Goal: Transaction & Acquisition: Purchase product/service

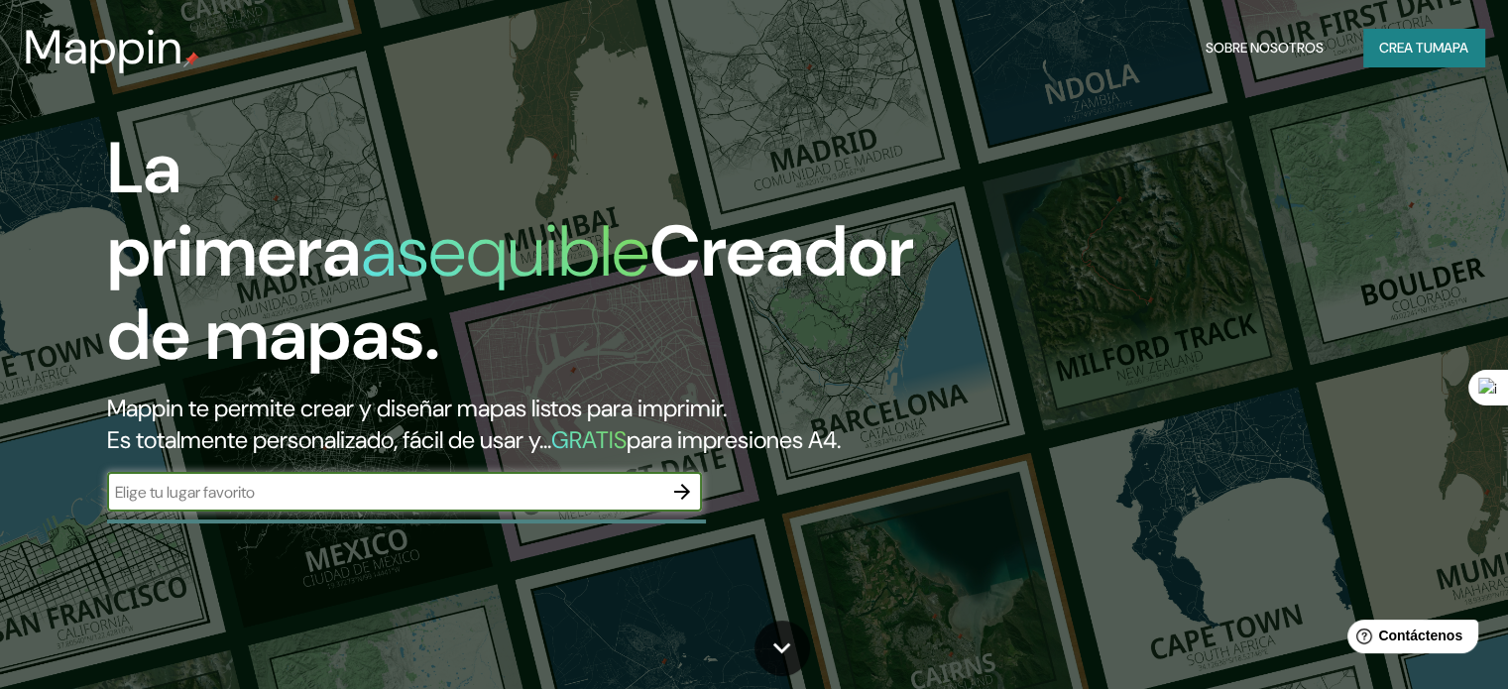
click at [391, 504] on input "text" at bounding box center [384, 492] width 555 height 23
type input "[GEOGRAPHIC_DATA]"
click at [678, 504] on icon "button" at bounding box center [682, 492] width 24 height 24
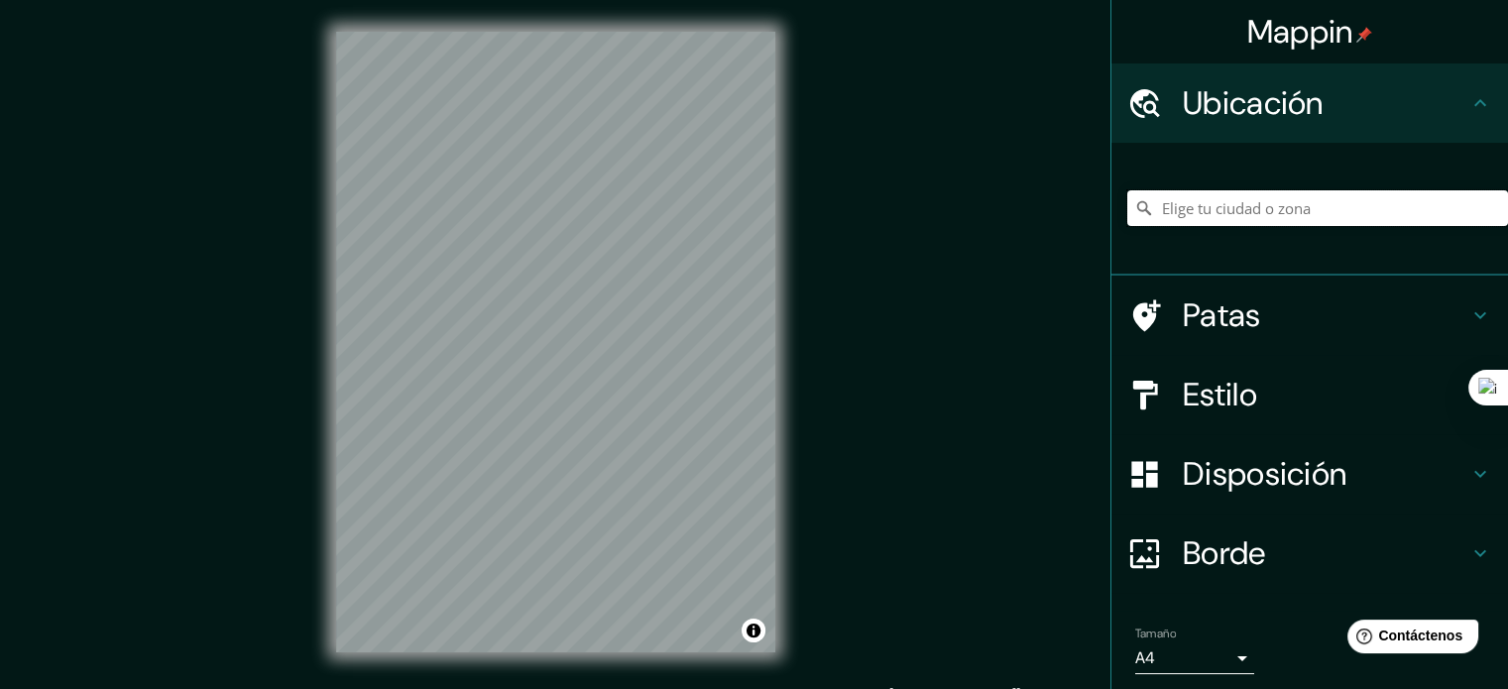
click at [1202, 207] on input "Elige tu ciudad o zona" at bounding box center [1317, 208] width 381 height 36
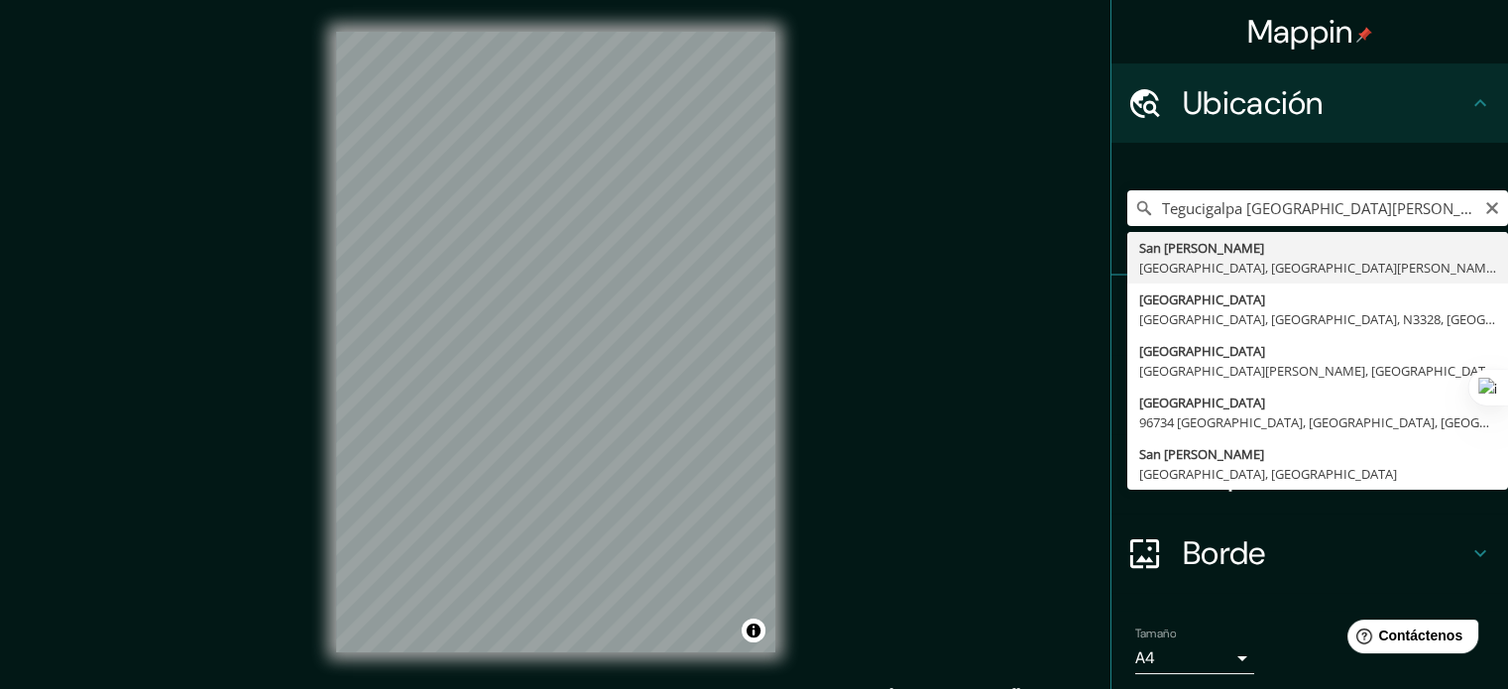
type input "[GEOGRAPHIC_DATA][PERSON_NAME], [GEOGRAPHIC_DATA], [GEOGRAPHIC_DATA][PERSON_NAM…"
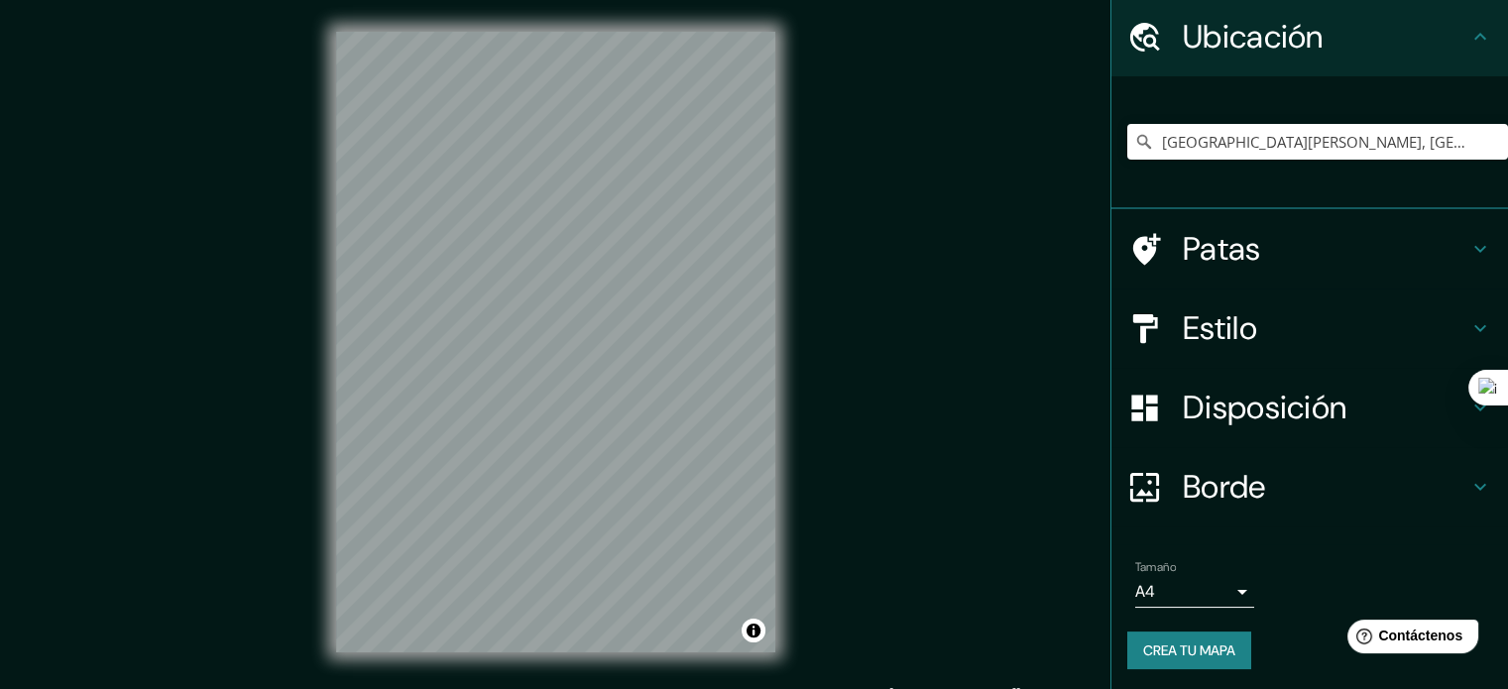
scroll to position [68, 0]
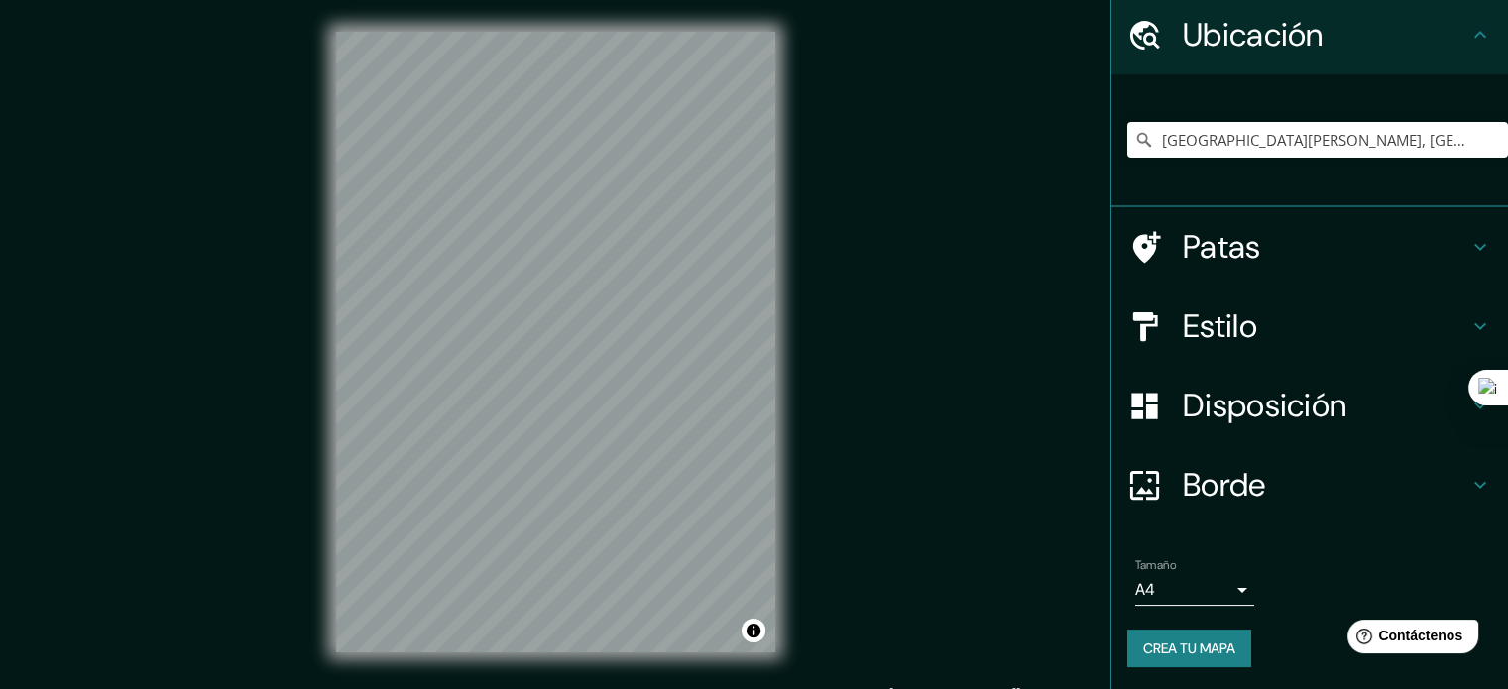
click at [1196, 324] on font "Estilo" at bounding box center [1220, 326] width 74 height 42
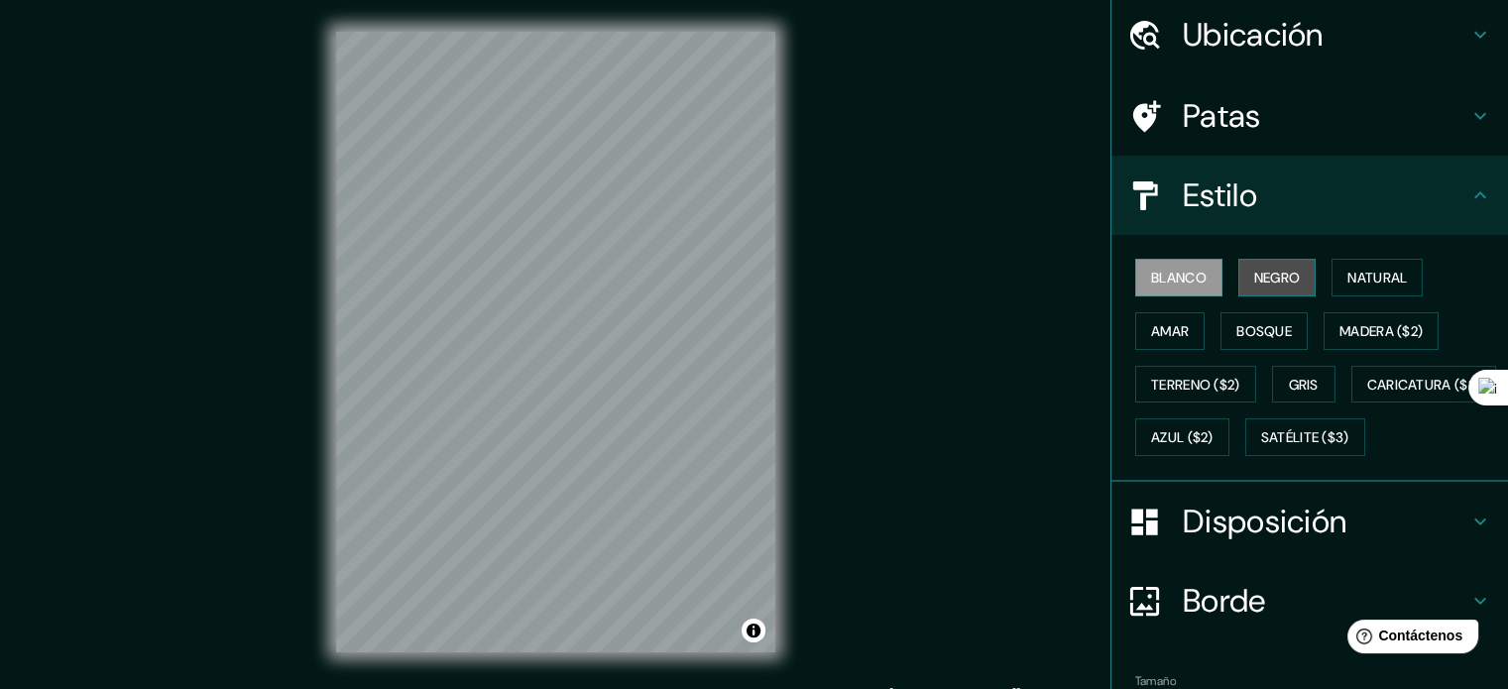
click at [1262, 282] on button "Negro" at bounding box center [1277, 278] width 78 height 38
click at [1190, 283] on font "Blanco" at bounding box center [1179, 278] width 56 height 18
click at [1362, 340] on font "Madera ($2)" at bounding box center [1380, 331] width 83 height 26
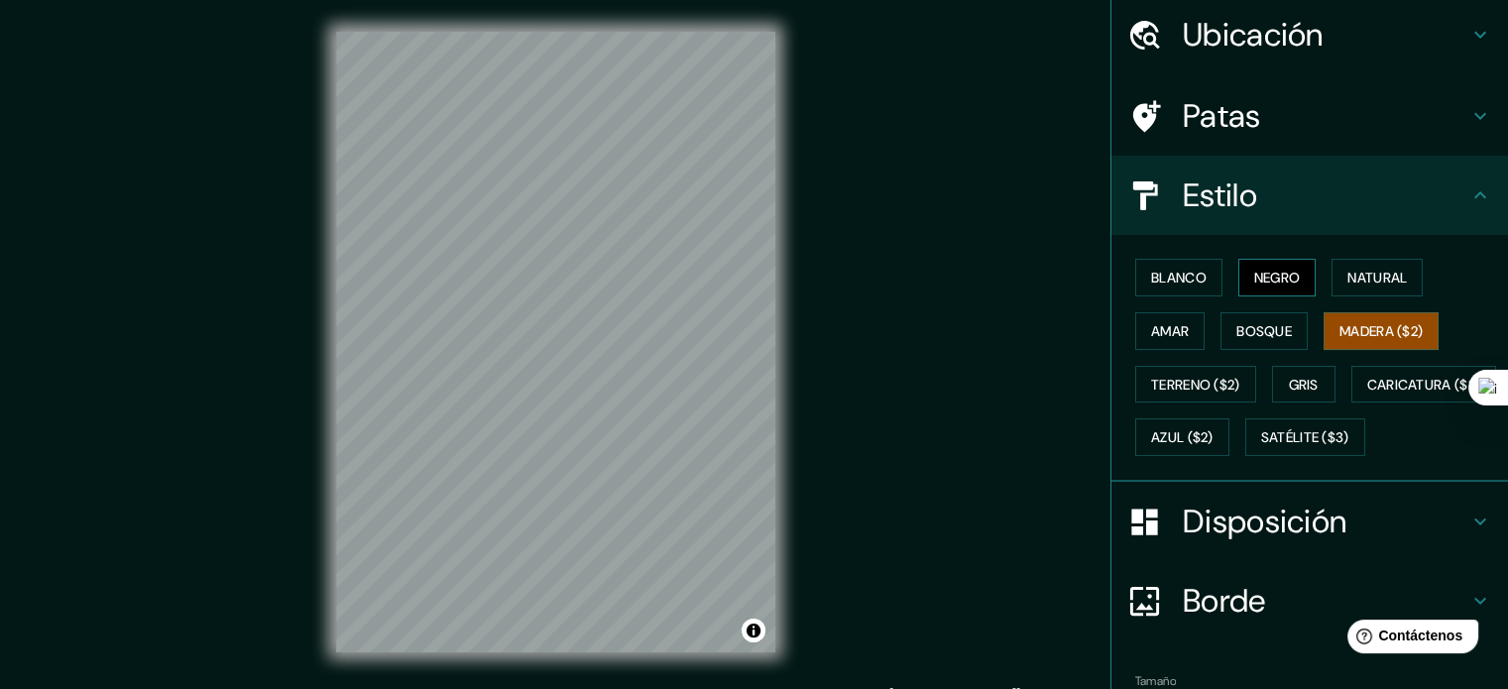
click at [1257, 271] on font "Negro" at bounding box center [1277, 278] width 47 height 18
click at [1174, 330] on font "Amar" at bounding box center [1170, 331] width 38 height 18
click at [1174, 318] on font "Amar" at bounding box center [1170, 331] width 38 height 26
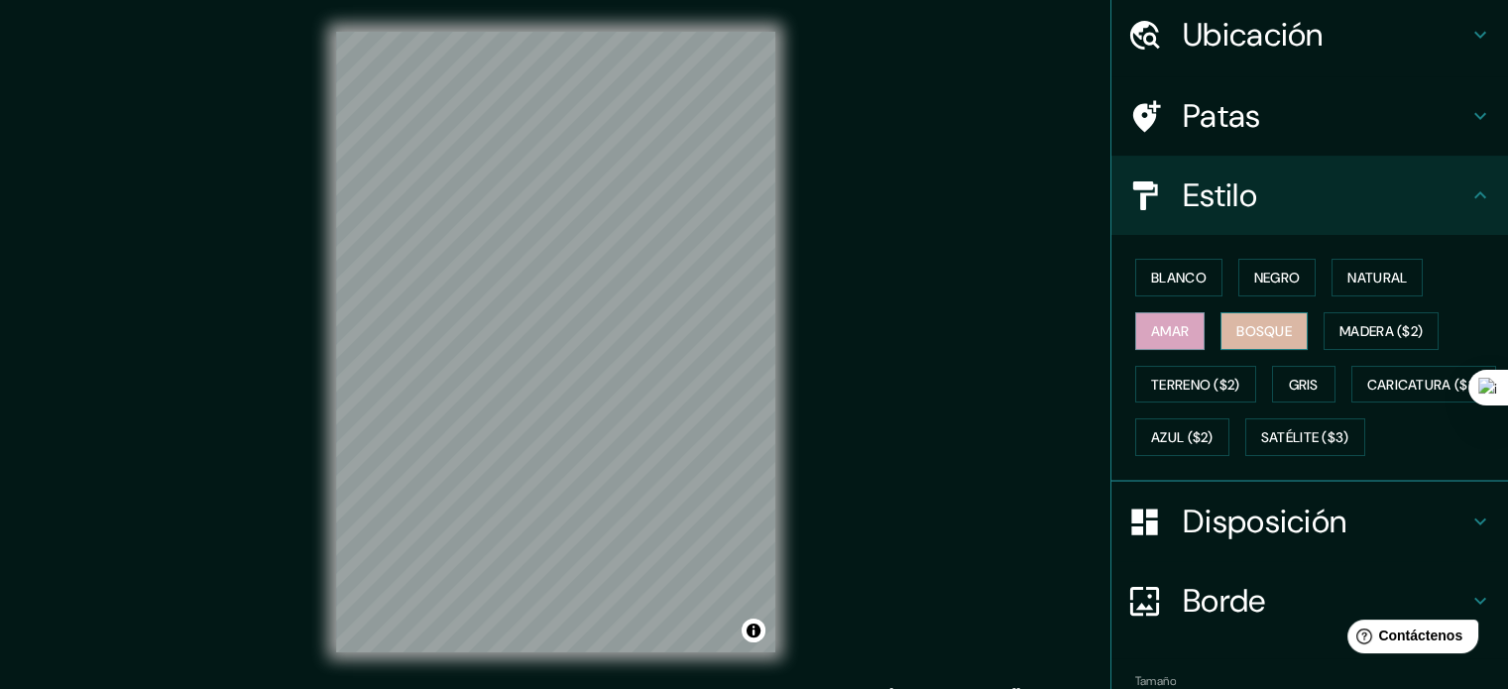
click at [1261, 329] on font "Bosque" at bounding box center [1264, 331] width 56 height 18
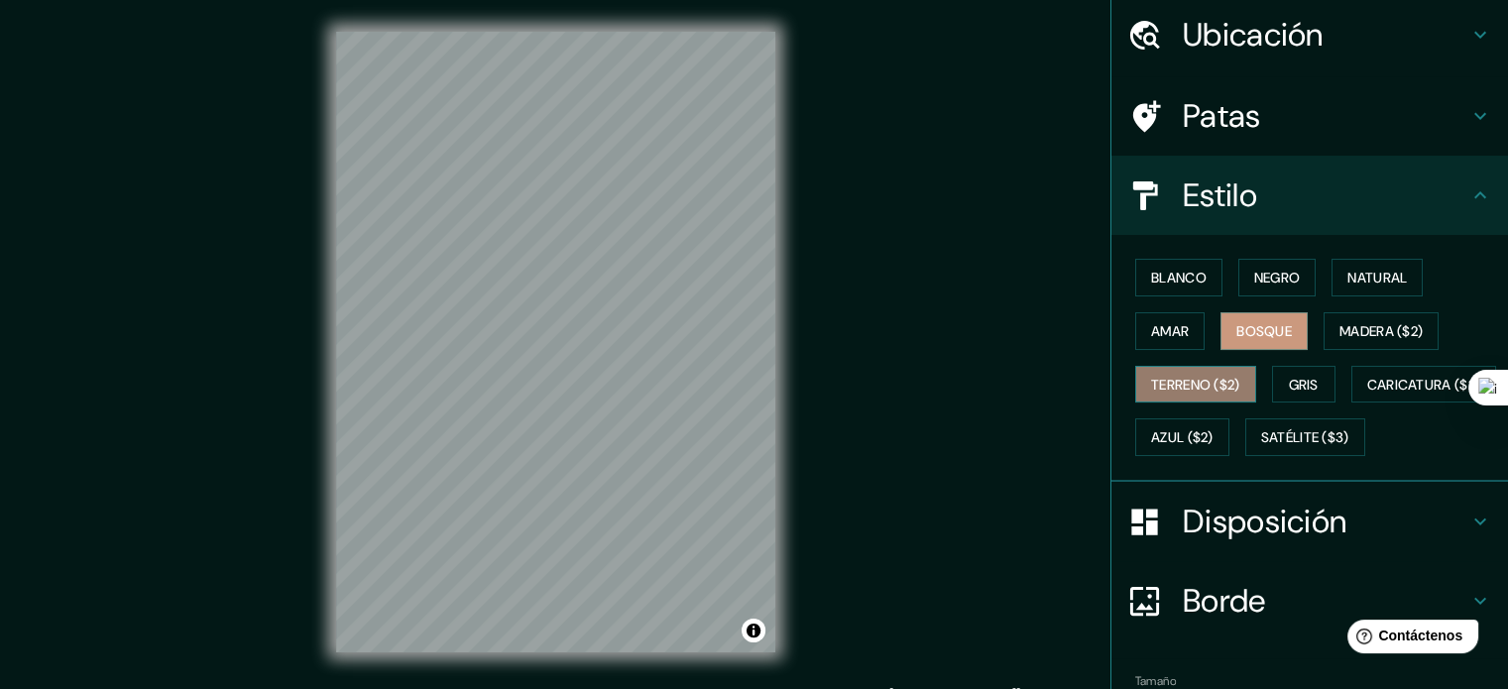
click at [1225, 385] on font "Terreno ($2)" at bounding box center [1195, 385] width 89 height 18
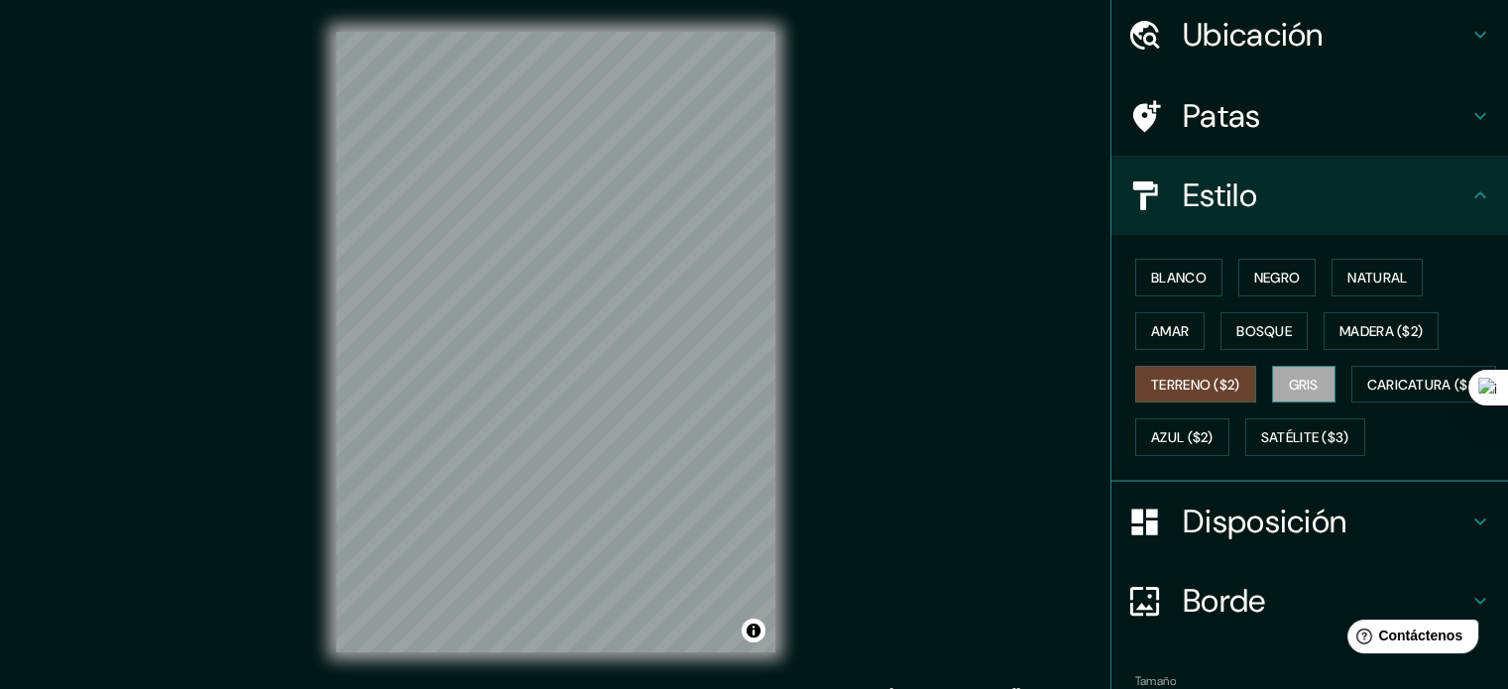
click at [1295, 391] on font "Gris" at bounding box center [1304, 385] width 30 height 26
click at [1367, 394] on font "Caricatura ($2)" at bounding box center [1424, 385] width 114 height 18
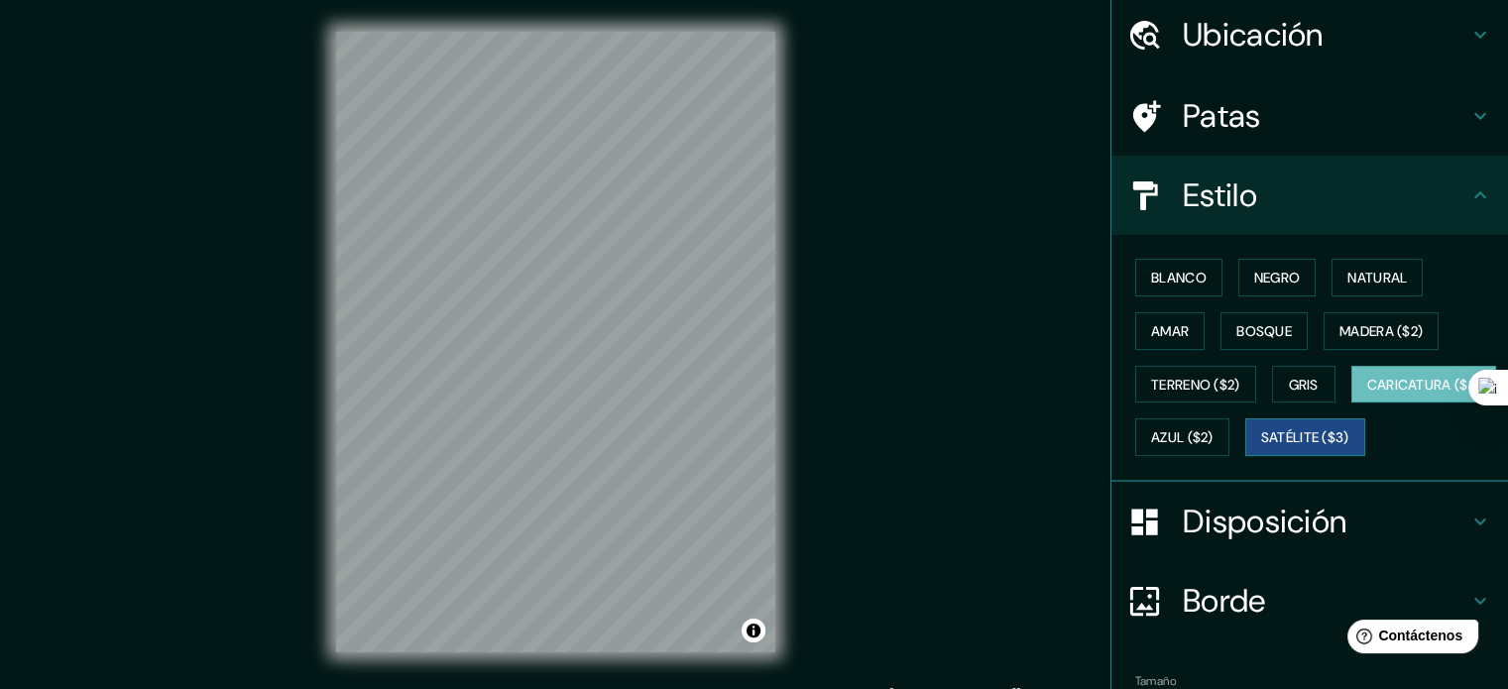
click at [1245, 456] on button "Satélite ($3)" at bounding box center [1305, 437] width 120 height 38
click at [1213, 437] on font "Azul ($2)" at bounding box center [1182, 438] width 62 height 18
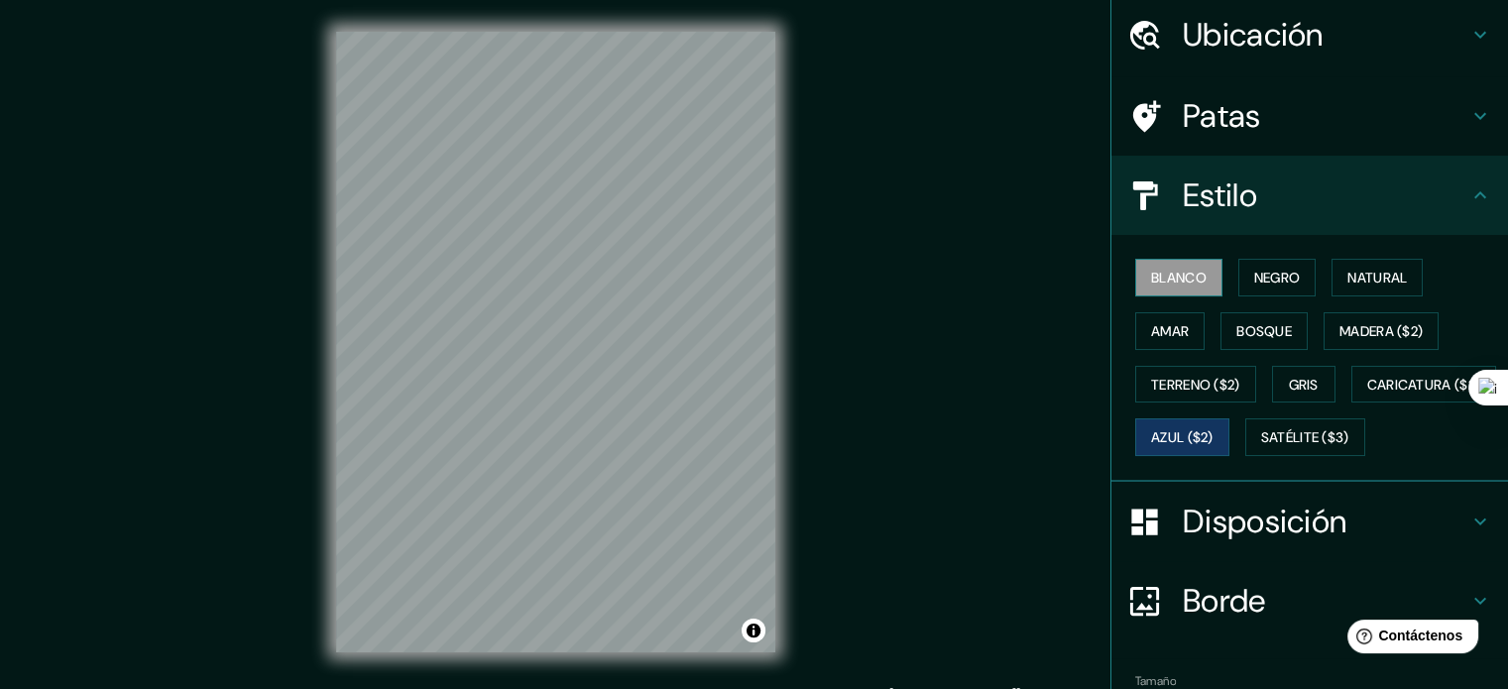
click at [1170, 293] on button "Blanco" at bounding box center [1178, 278] width 87 height 38
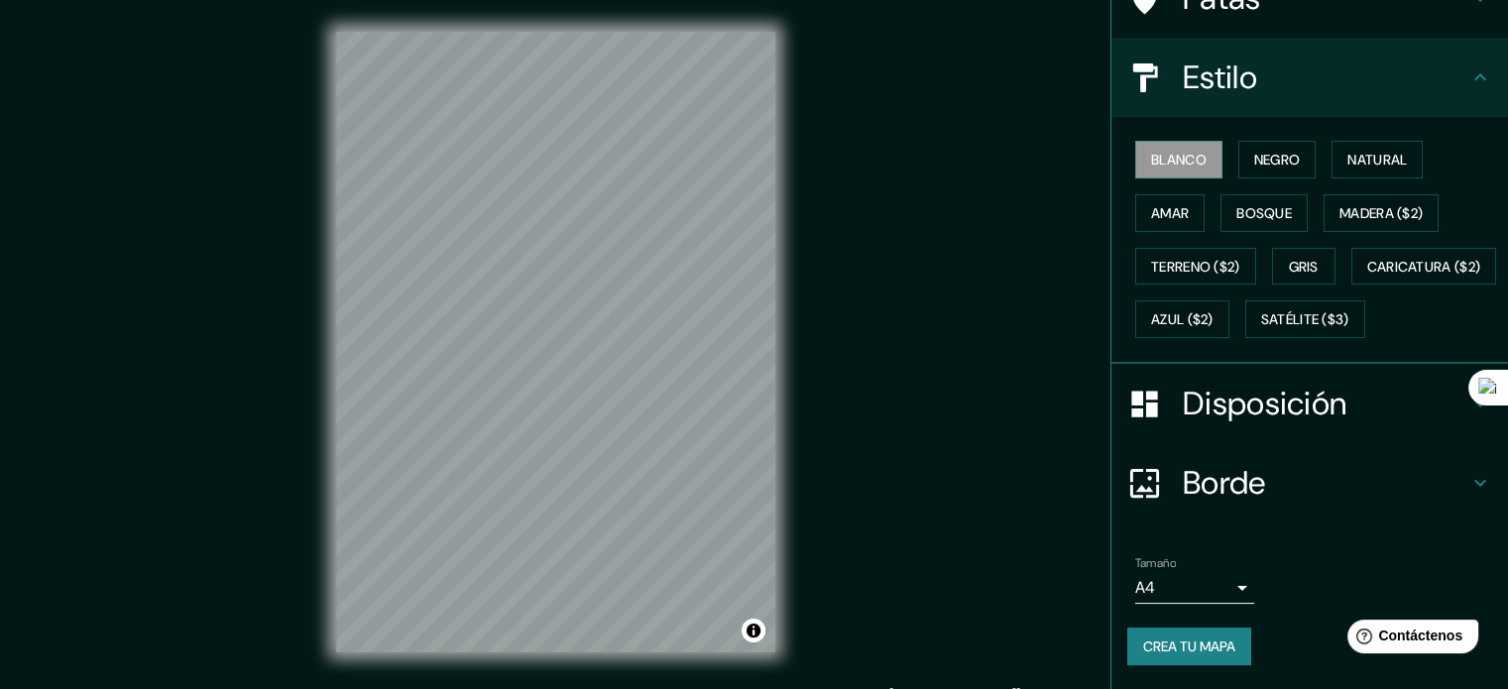
scroll to position [234, 0]
click at [1226, 647] on button "Crea tu mapa" at bounding box center [1189, 647] width 124 height 38
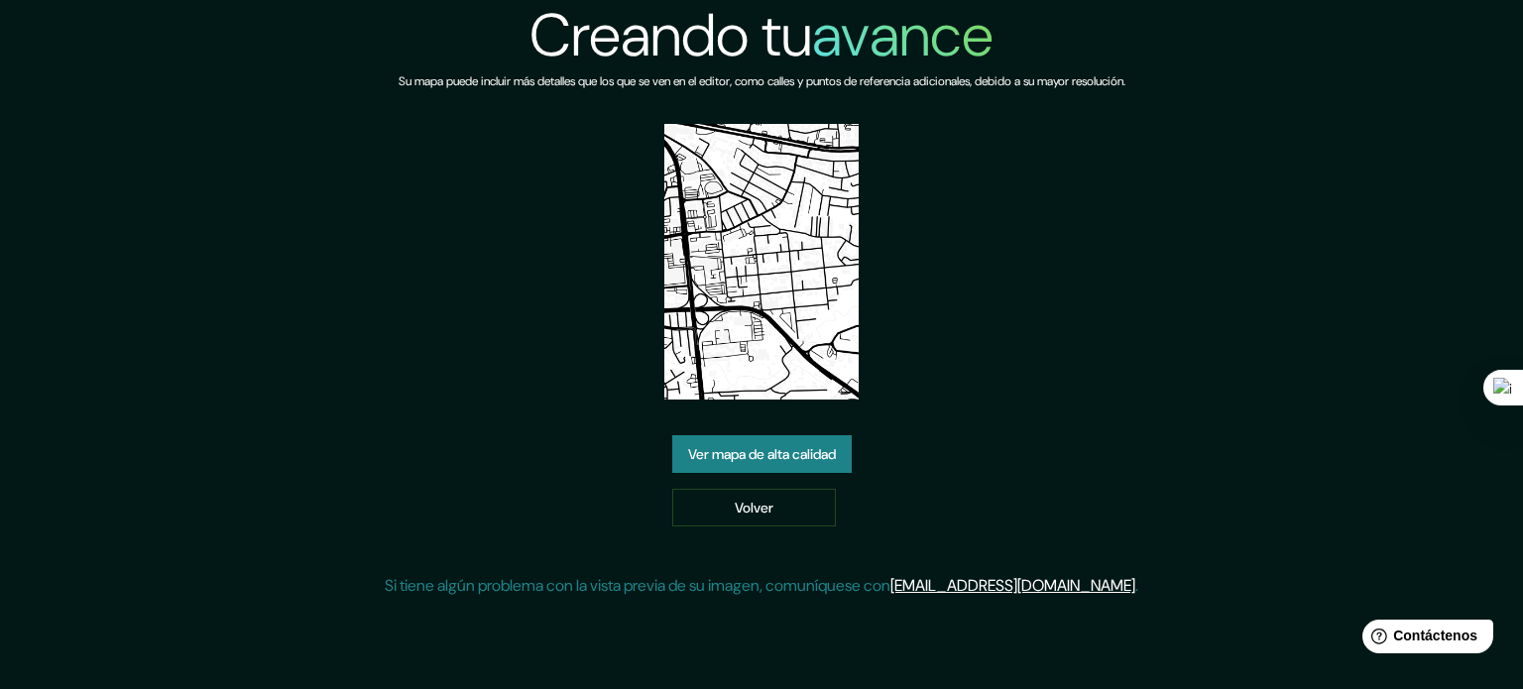
click at [773, 445] on font "Ver mapa de alta calidad" at bounding box center [762, 454] width 148 height 18
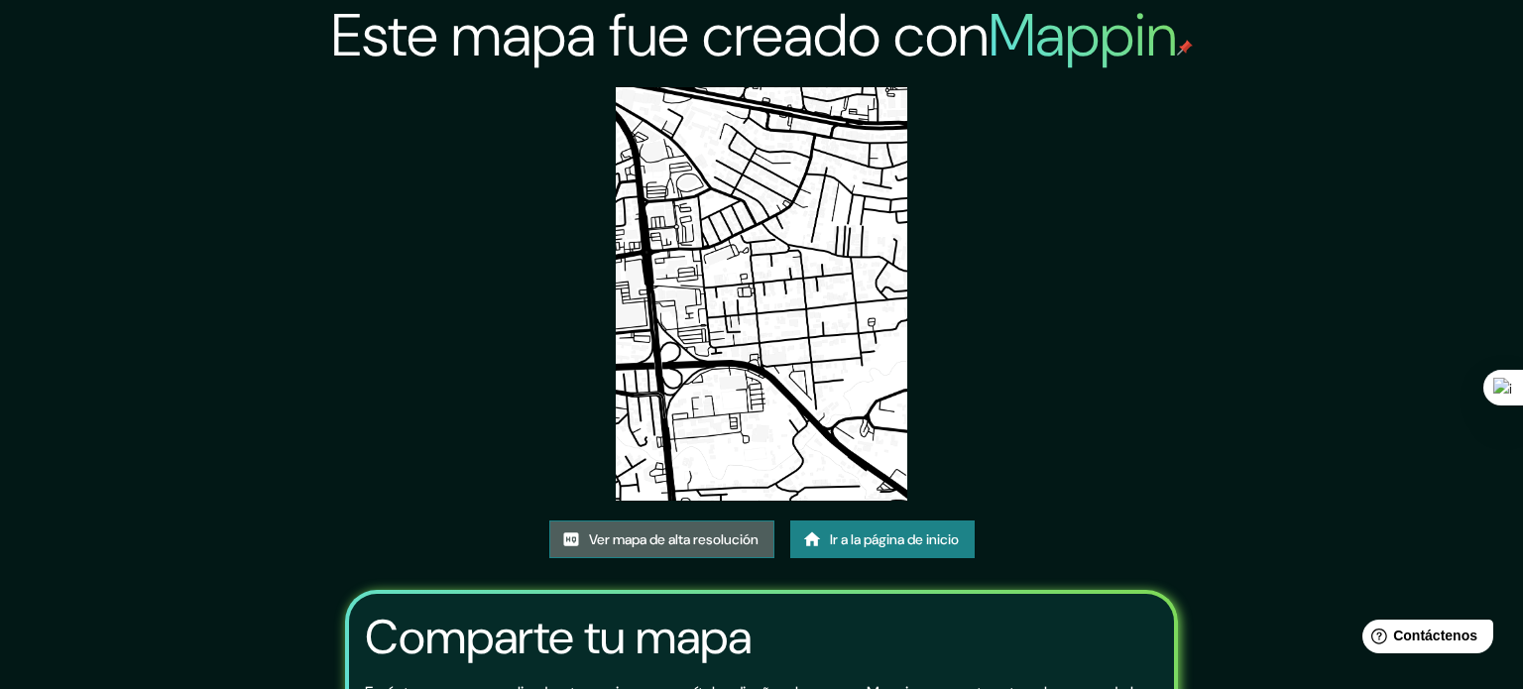
click at [706, 530] on font "Ver mapa de alta resolución" at bounding box center [674, 539] width 170 height 18
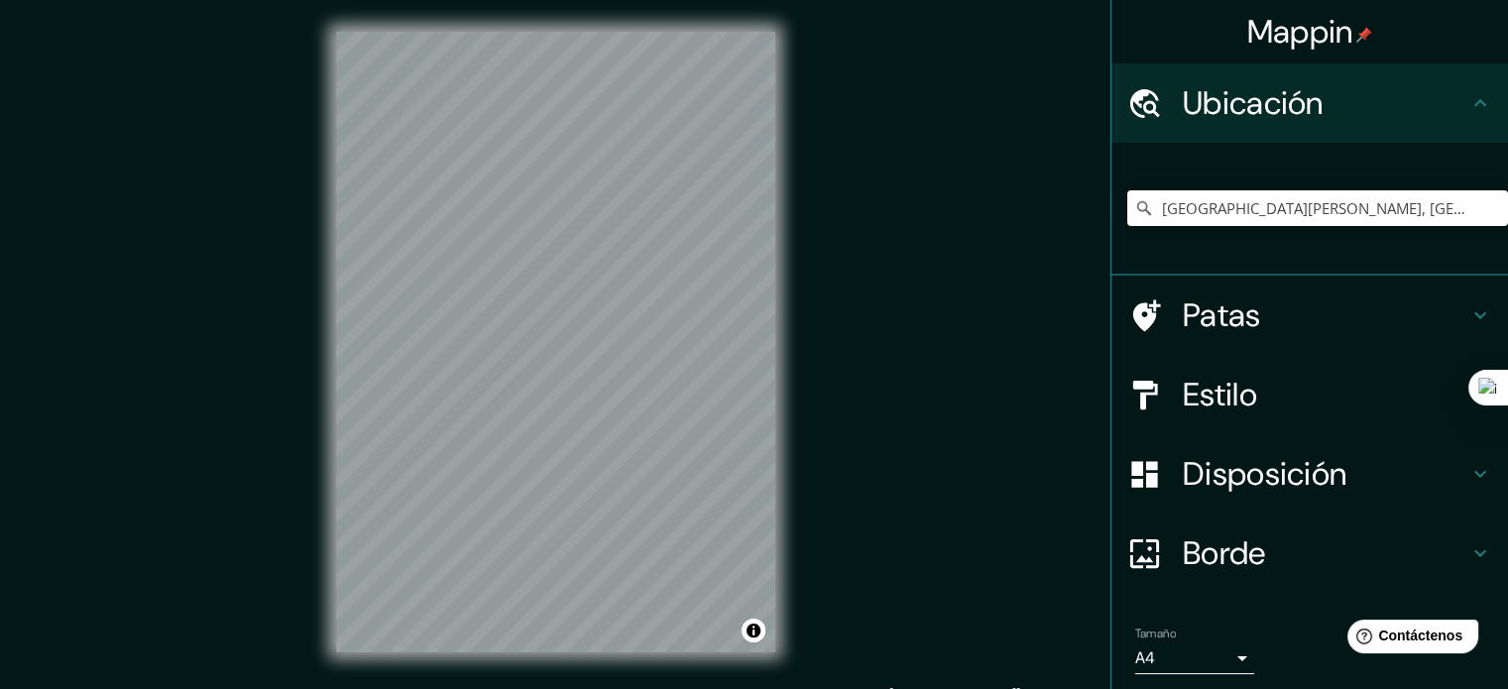
click at [1196, 214] on input "[GEOGRAPHIC_DATA][PERSON_NAME], [GEOGRAPHIC_DATA], [GEOGRAPHIC_DATA][PERSON_NAM…" at bounding box center [1317, 208] width 381 height 36
drag, startPoint x: 1147, startPoint y: 209, endPoint x: 1225, endPoint y: 209, distance: 78.3
click at [1225, 209] on input "[GEOGRAPHIC_DATA][PERSON_NAME], [GEOGRAPHIC_DATA], [GEOGRAPHIC_DATA][PERSON_NAM…" at bounding box center [1317, 208] width 381 height 36
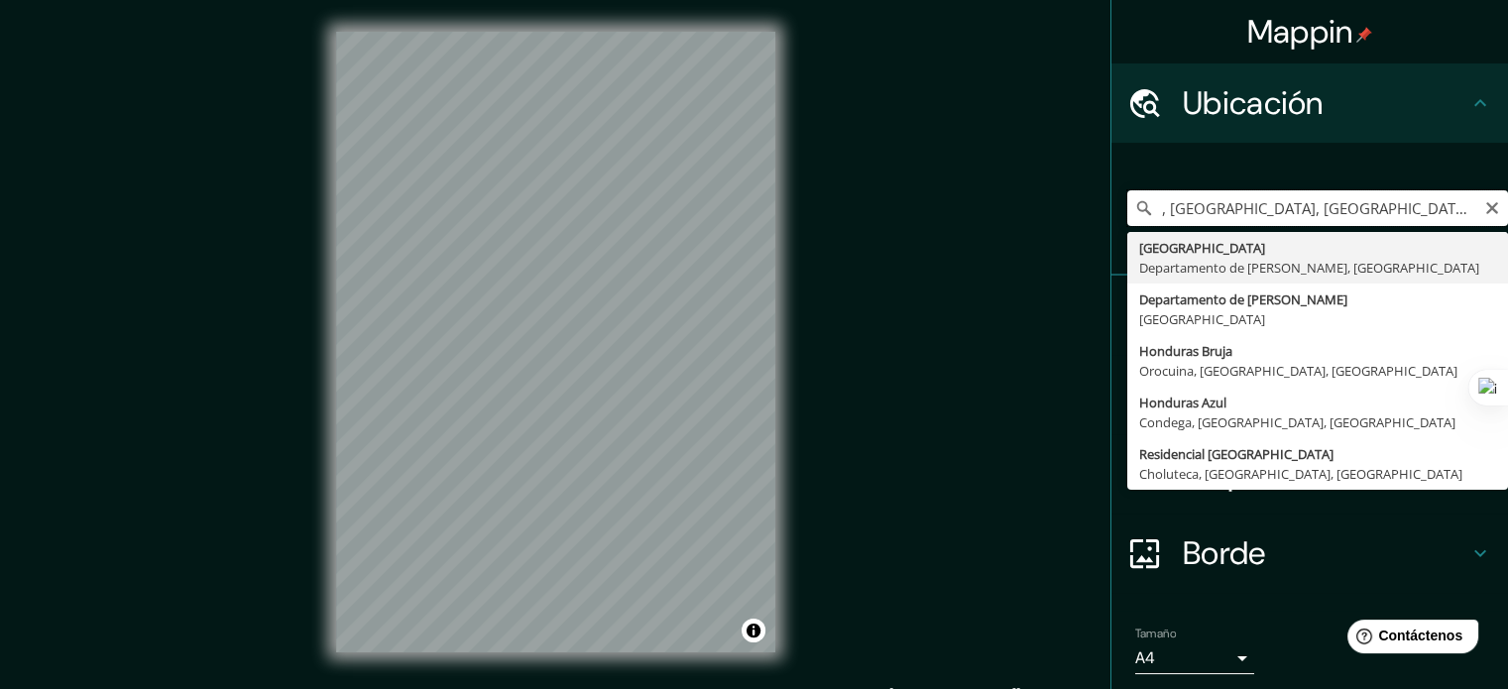
paste input "San [PERSON_NAME]"
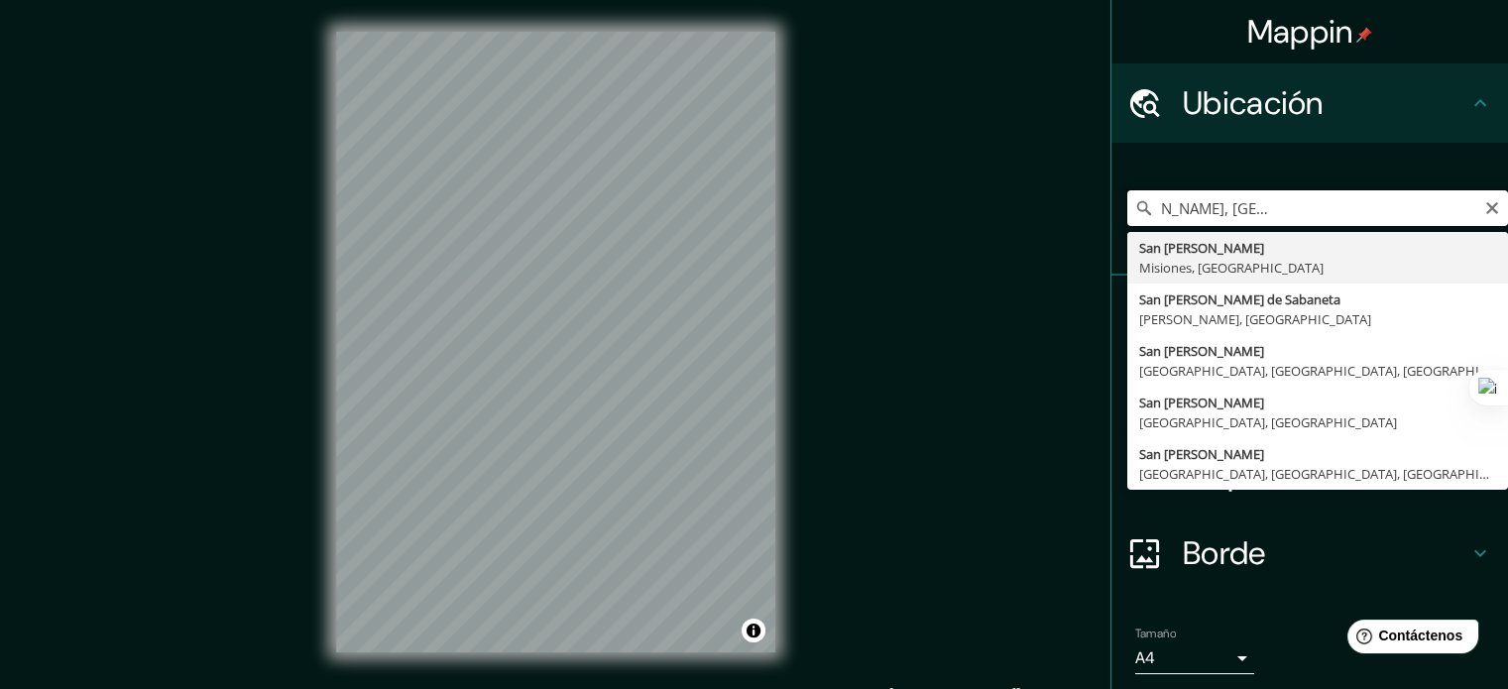
drag, startPoint x: 1315, startPoint y: 202, endPoint x: 1503, endPoint y: 233, distance: 190.8
click at [1503, 233] on div "Mappin Ubicación [GEOGRAPHIC_DATA][PERSON_NAME], [GEOGRAPHIC_DATA], [GEOGRAPHIC…" at bounding box center [1309, 344] width 398 height 689
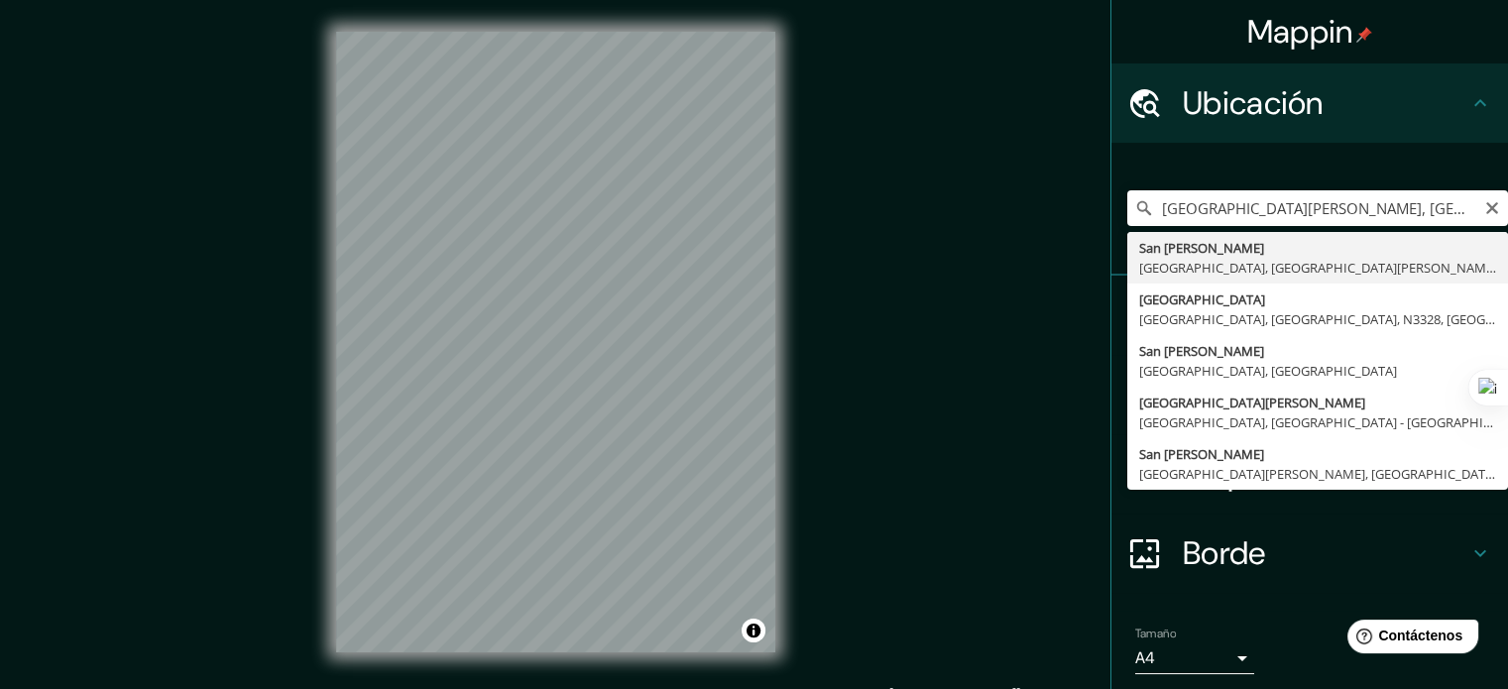
type input "[GEOGRAPHIC_DATA][PERSON_NAME], [GEOGRAPHIC_DATA], [GEOGRAPHIC_DATA][PERSON_NAM…"
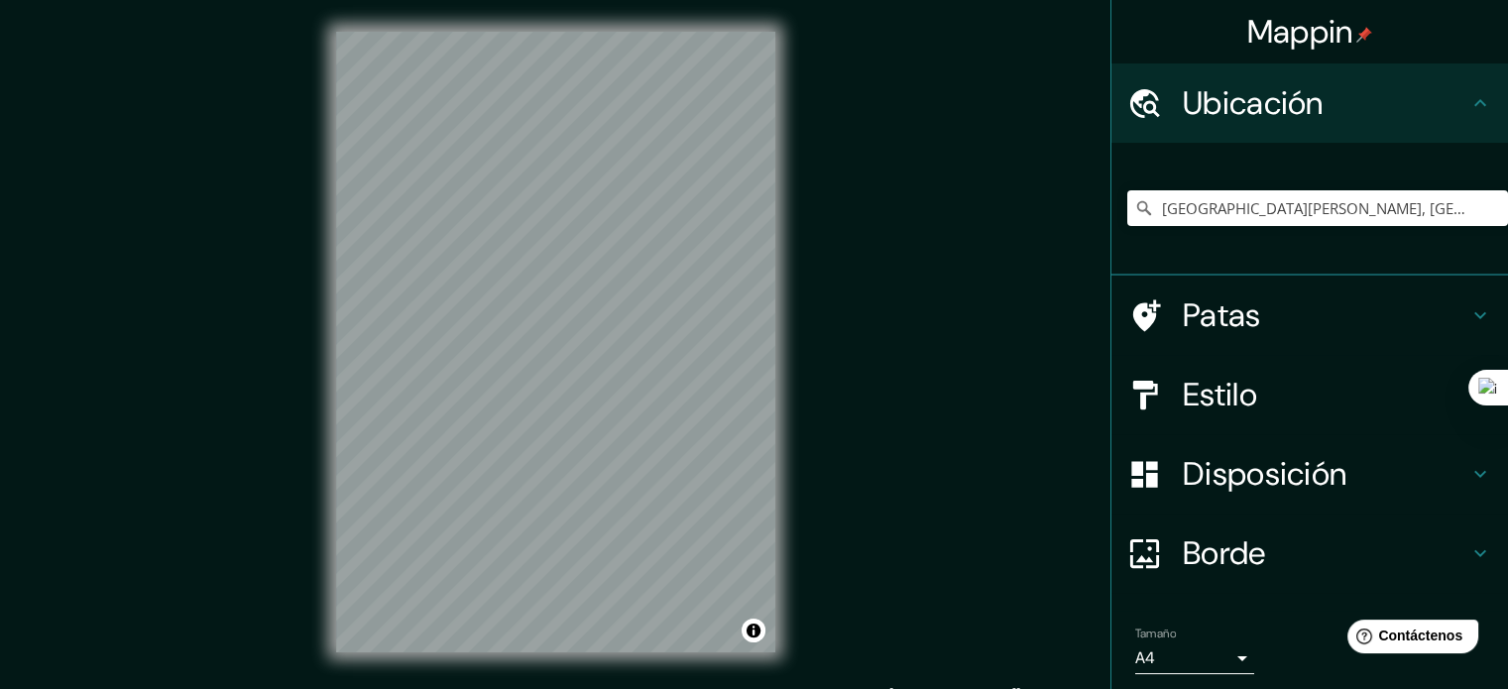
click at [1217, 391] on font "Estilo" at bounding box center [1220, 395] width 74 height 42
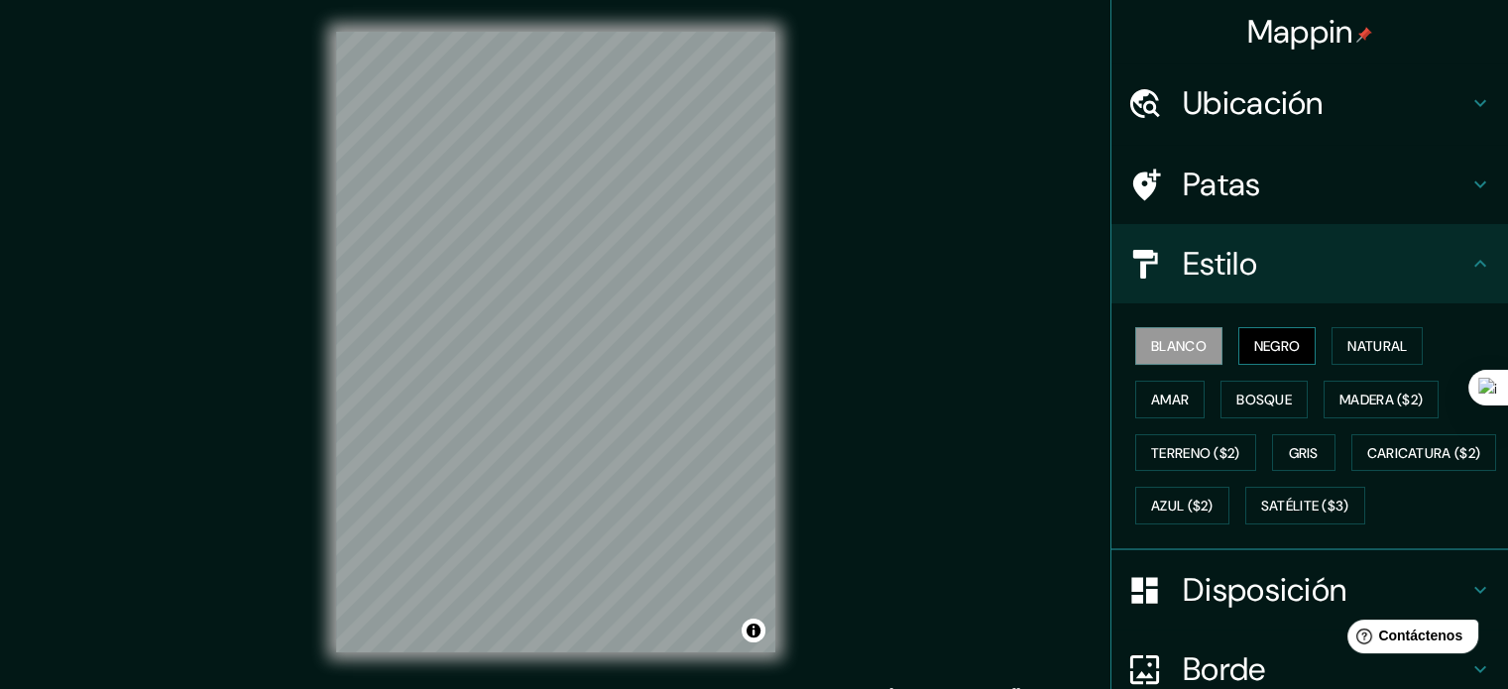
click at [1266, 333] on font "Negro" at bounding box center [1277, 346] width 47 height 26
click at [527, 213] on div at bounding box center [531, 219] width 16 height 16
click at [676, 368] on div at bounding box center [674, 368] width 16 height 16
click at [676, 368] on div at bounding box center [677, 372] width 16 height 16
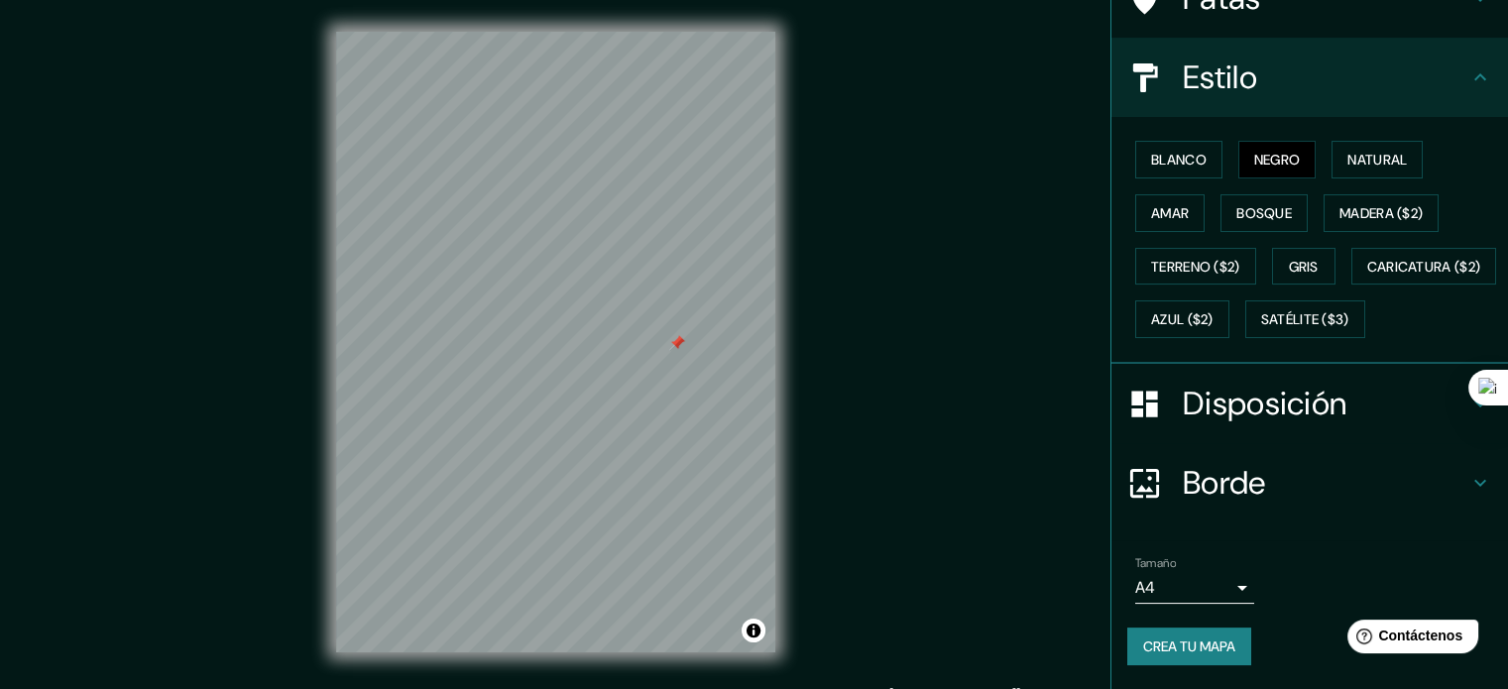
scroll to position [234, 0]
click at [1205, 649] on font "Crea tu mapa" at bounding box center [1189, 646] width 92 height 18
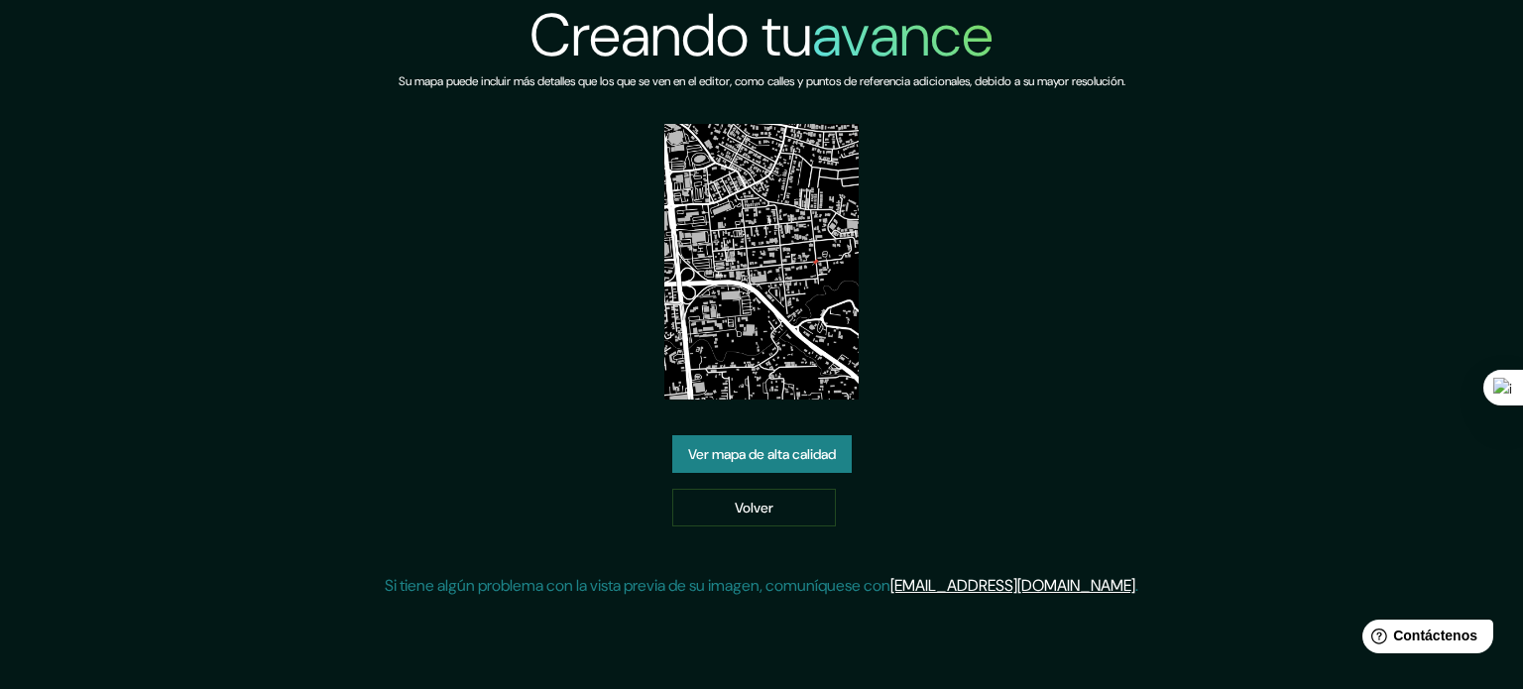
click at [778, 446] on font "Ver mapa de alta calidad" at bounding box center [762, 454] width 148 height 18
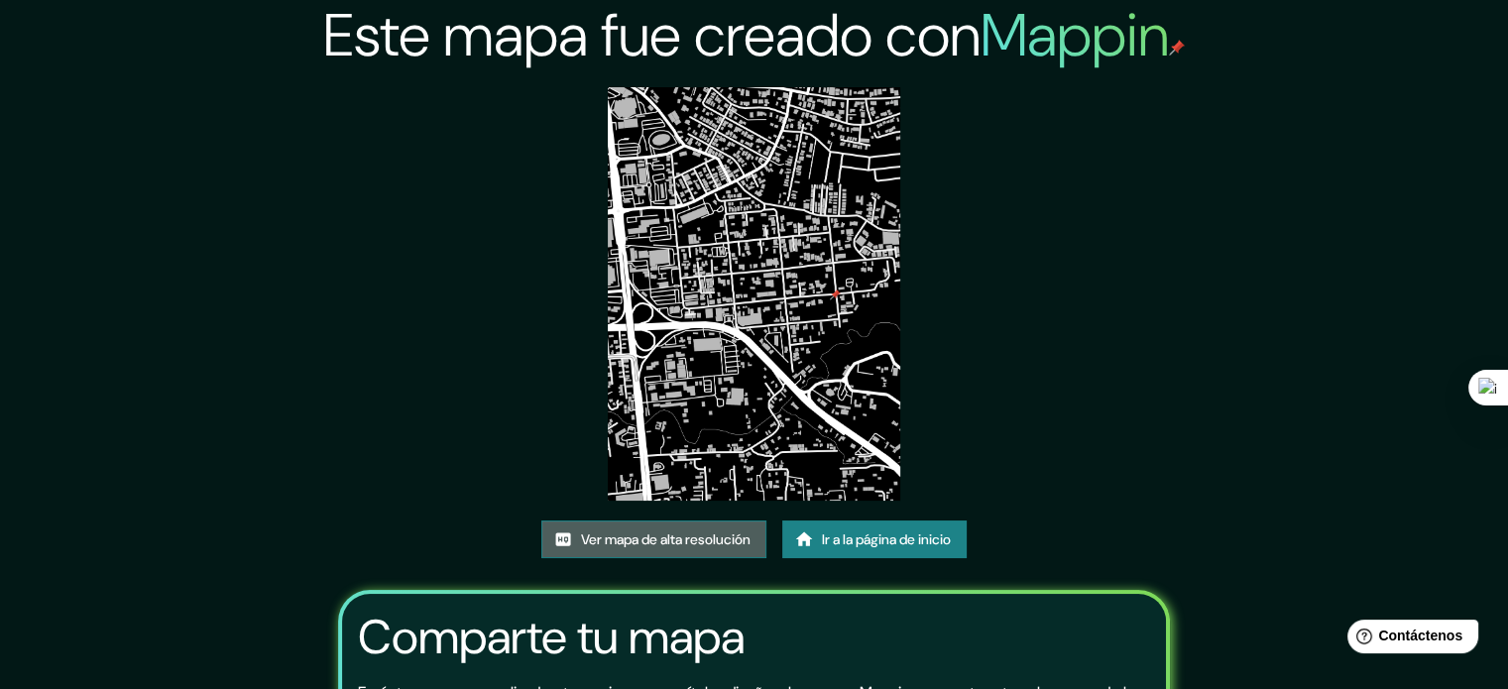
click at [680, 532] on font "Ver mapa de alta resolución" at bounding box center [666, 539] width 170 height 18
